Goal: Task Accomplishment & Management: Use online tool/utility

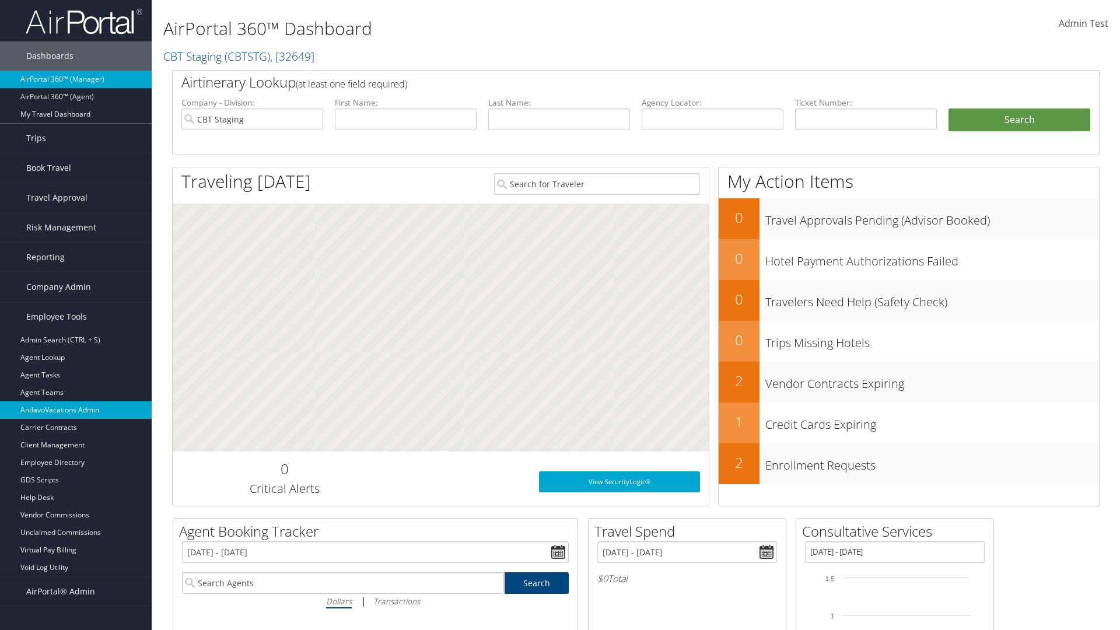
click at [76, 410] on link "AndavoVacations Admin" at bounding box center [76, 409] width 152 height 17
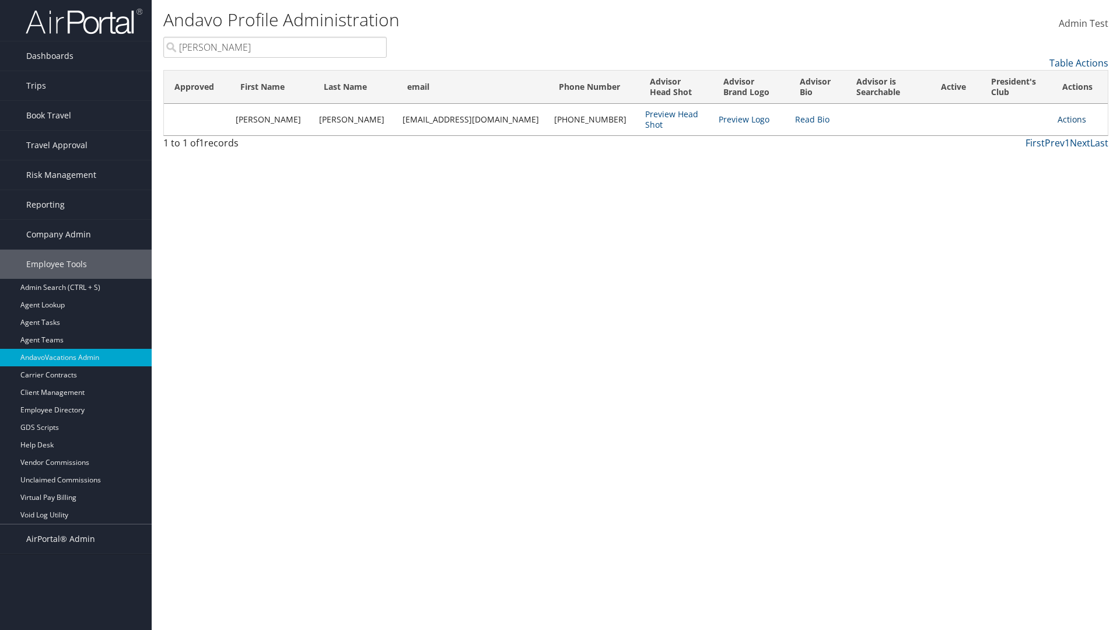
type input "[PERSON_NAME]"
click at [1066, 119] on link "Actions" at bounding box center [1072, 119] width 29 height 11
click at [1013, 196] on link "Remove from President's Club" at bounding box center [1013, 196] width 127 height 20
